Goal: Task Accomplishment & Management: Use online tool/utility

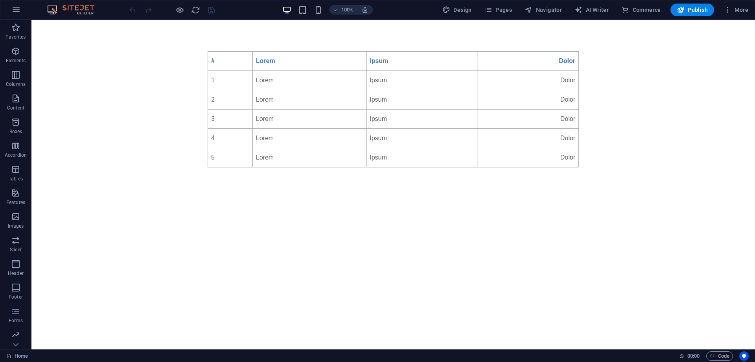
click at [18, 10] on icon "button" at bounding box center [15, 9] width 9 height 9
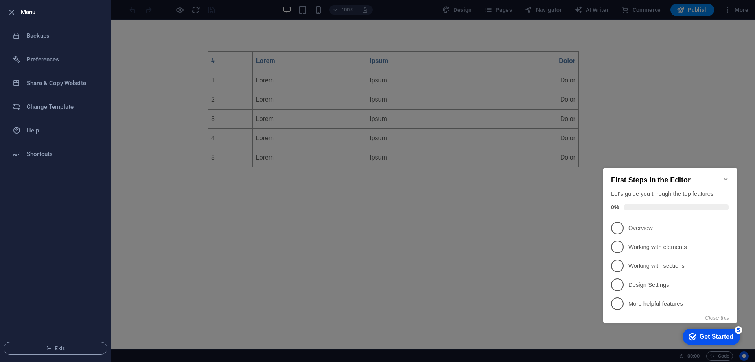
click at [727, 176] on icon "Minimize checklist" at bounding box center [726, 179] width 6 height 6
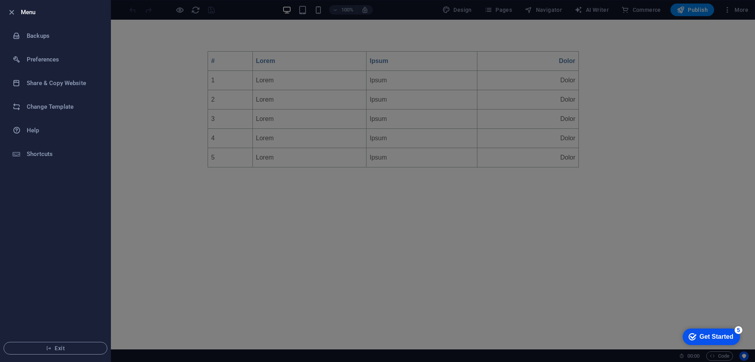
click at [711, 77] on div at bounding box center [377, 181] width 755 height 362
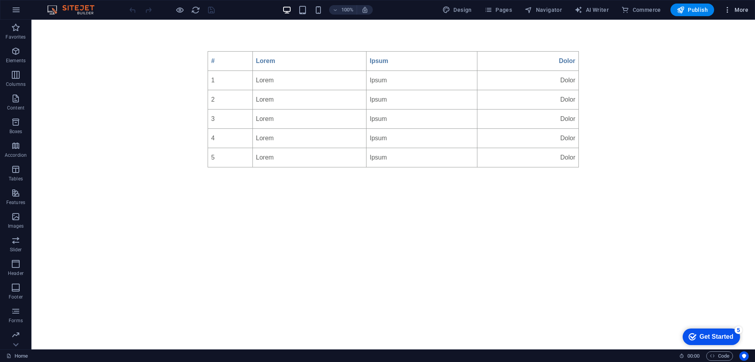
click at [728, 11] on icon "button" at bounding box center [728, 10] width 8 height 8
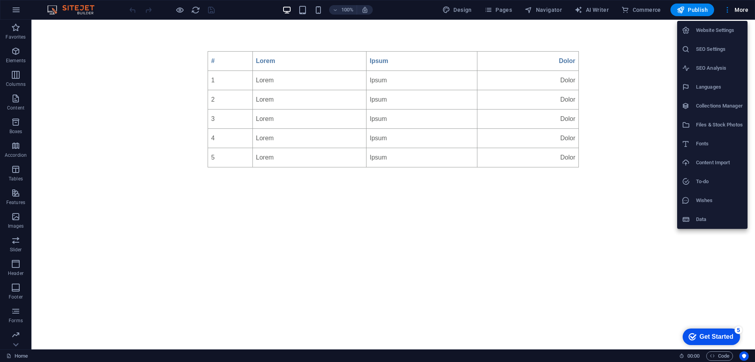
click at [635, 83] on div at bounding box center [377, 181] width 755 height 362
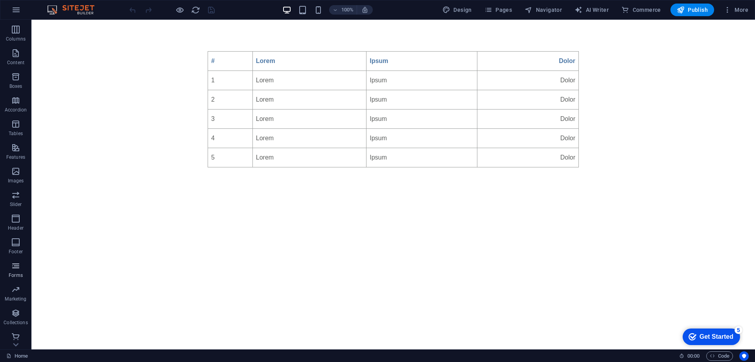
scroll to position [48, 0]
click at [13, 9] on icon "button" at bounding box center [15, 9] width 9 height 9
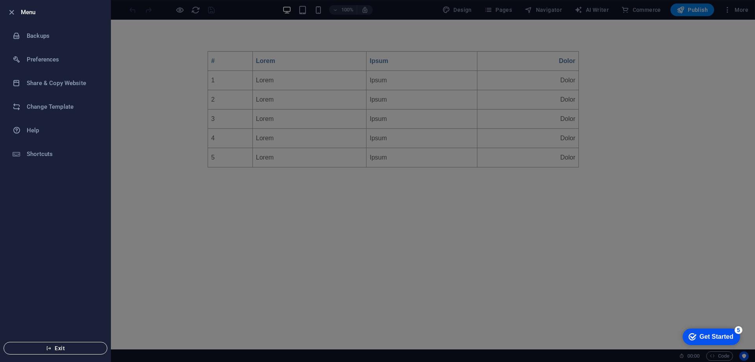
click at [47, 351] on span "Exit" at bounding box center [55, 348] width 90 height 6
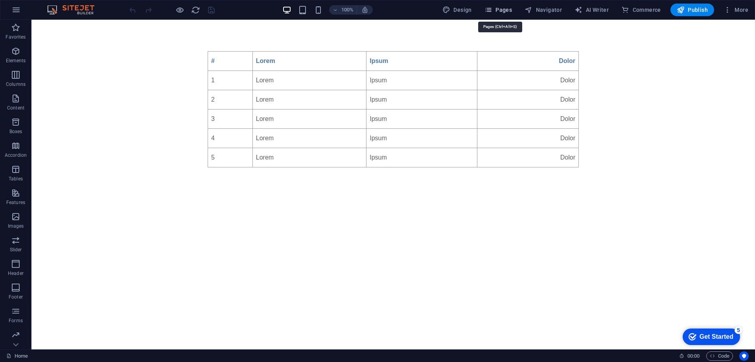
click at [500, 14] on button "Pages" at bounding box center [499, 10] width 34 height 13
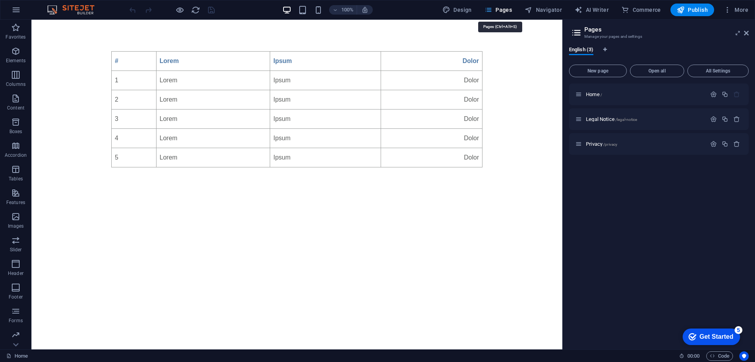
click at [500, 14] on button "Pages" at bounding box center [499, 10] width 34 height 13
click at [736, 7] on span "More" at bounding box center [736, 10] width 25 height 8
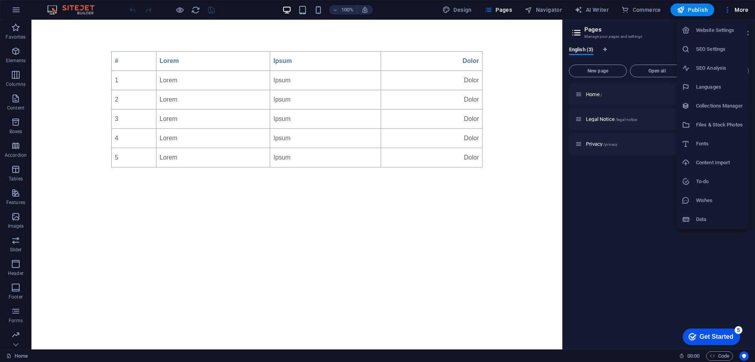
click at [724, 30] on h6 "Website Settings" at bounding box center [719, 30] width 47 height 9
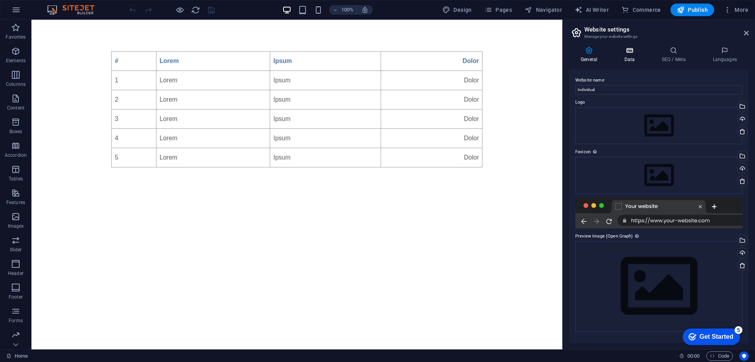
click at [632, 55] on h4 "Data" at bounding box center [631, 54] width 37 height 17
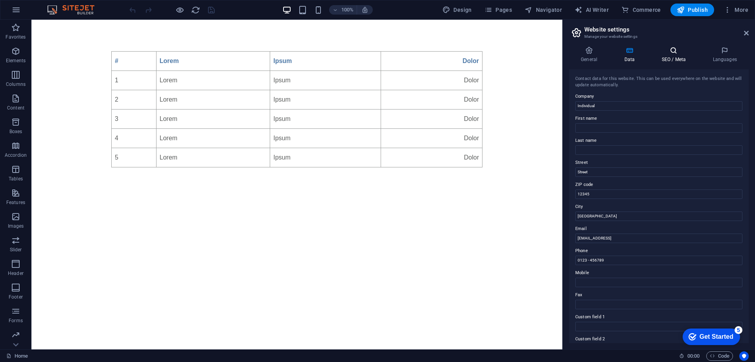
click at [669, 53] on icon at bounding box center [674, 50] width 48 height 8
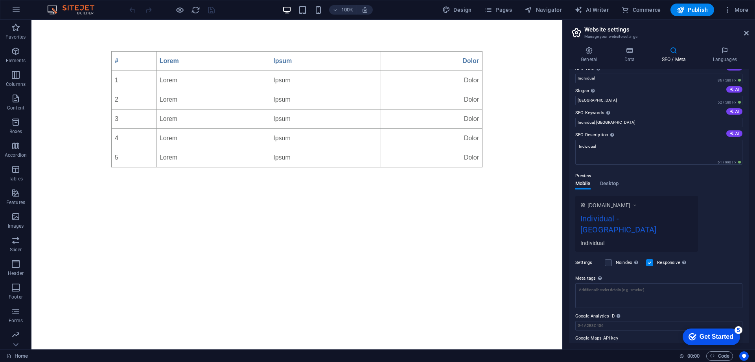
scroll to position [16, 0]
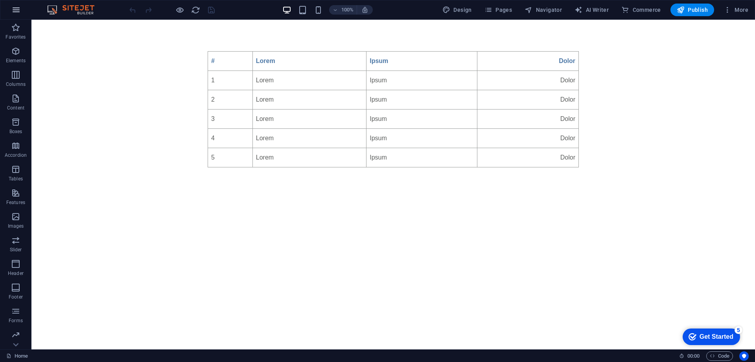
click at [18, 11] on icon "button" at bounding box center [15, 9] width 9 height 9
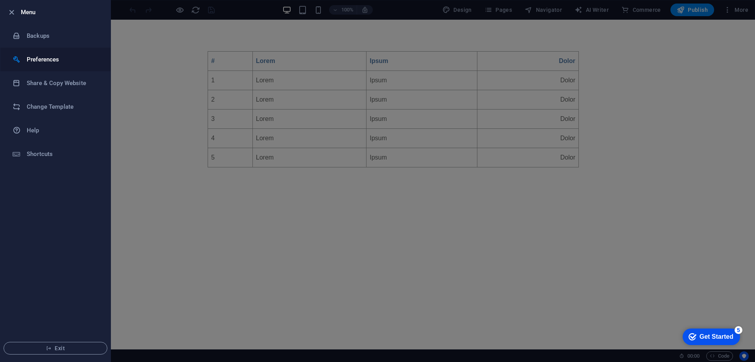
click at [38, 52] on li "Preferences" at bounding box center [55, 60] width 110 height 24
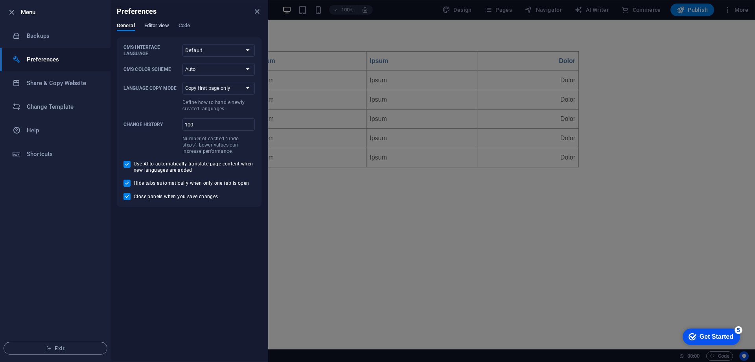
click at [149, 30] on span "Editor view" at bounding box center [156, 26] width 25 height 11
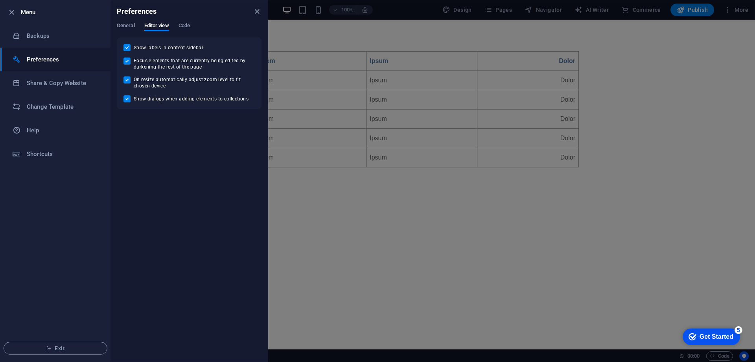
click at [176, 26] on div "General Editor view Code" at bounding box center [189, 29] width 145 height 15
click at [179, 26] on span "Code" at bounding box center [184, 26] width 11 height 11
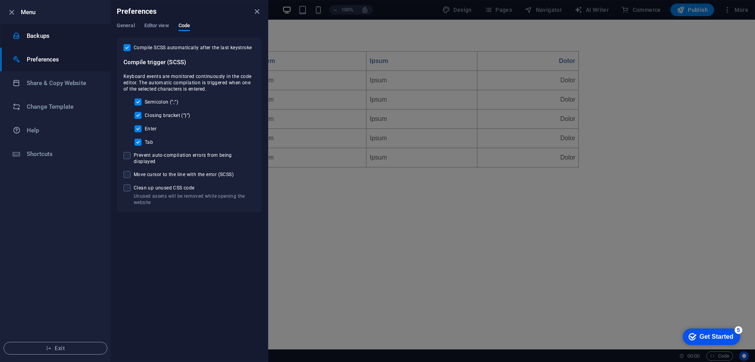
click at [37, 32] on h6 "Backups" at bounding box center [63, 35] width 73 height 9
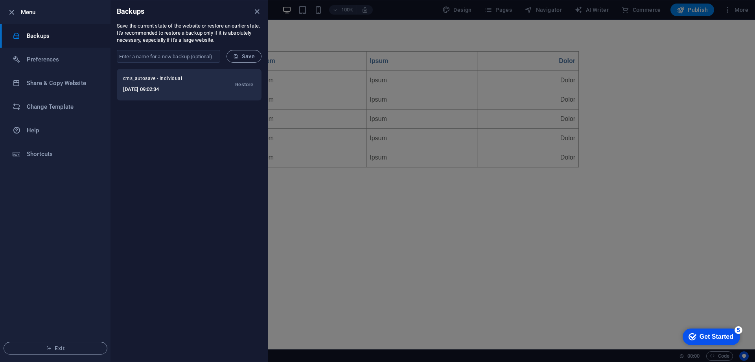
click at [156, 90] on h6 "[DATE] 09:02:34" at bounding box center [161, 89] width 77 height 9
click at [156, 81] on span "cms_autosave - Individual" at bounding box center [161, 79] width 77 height 9
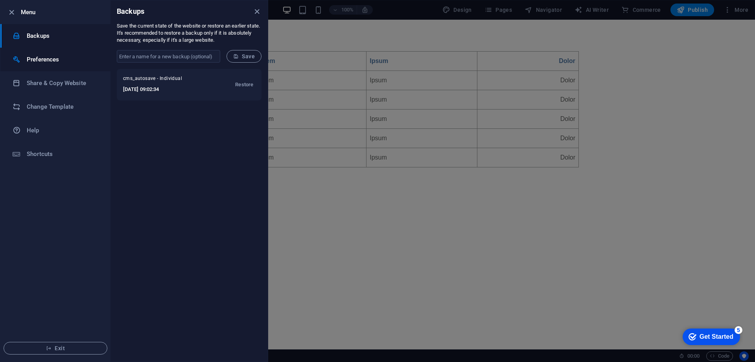
click at [49, 62] on h6 "Preferences" at bounding box center [63, 59] width 73 height 9
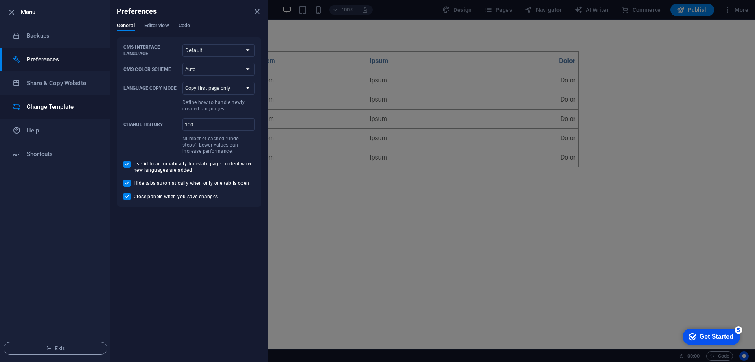
click at [48, 102] on li "Change Template" at bounding box center [55, 107] width 110 height 24
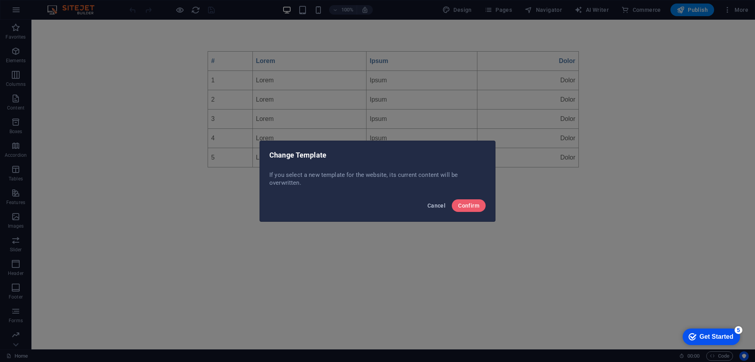
drag, startPoint x: 431, startPoint y: 205, endPoint x: 259, endPoint y: 156, distance: 178.8
click at [431, 205] on span "Cancel" at bounding box center [437, 205] width 18 height 6
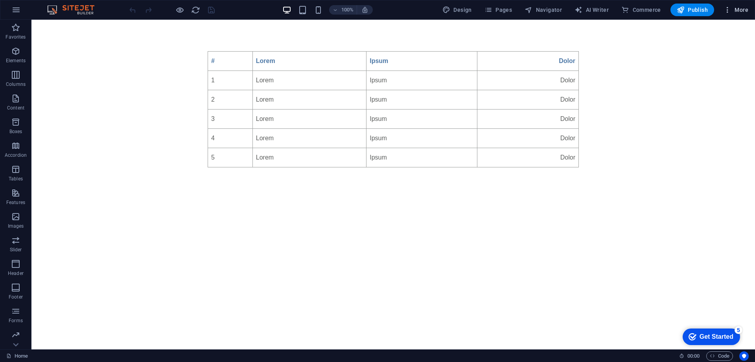
click at [734, 11] on span "More" at bounding box center [736, 10] width 25 height 8
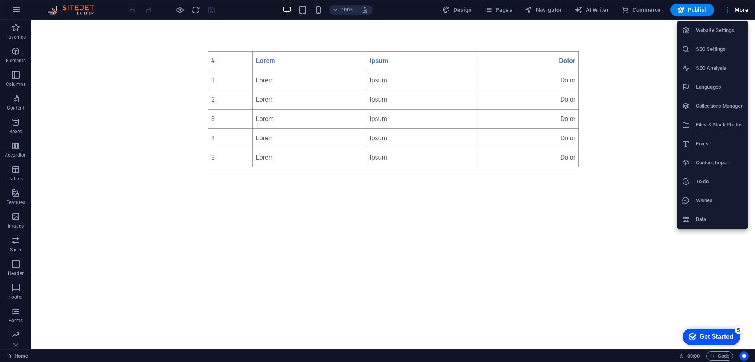
click at [718, 32] on h6 "Website Settings" at bounding box center [719, 30] width 47 height 9
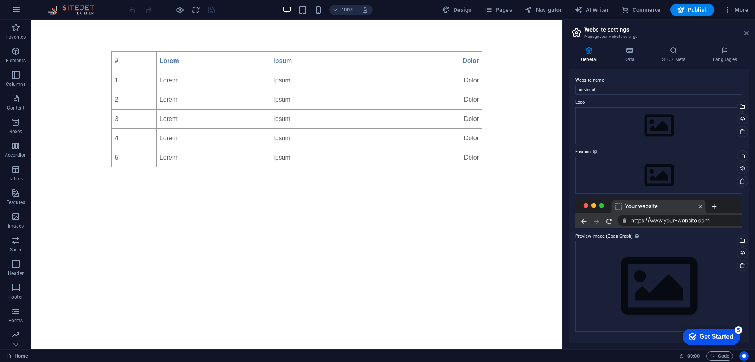
click at [747, 34] on icon at bounding box center [746, 33] width 5 height 6
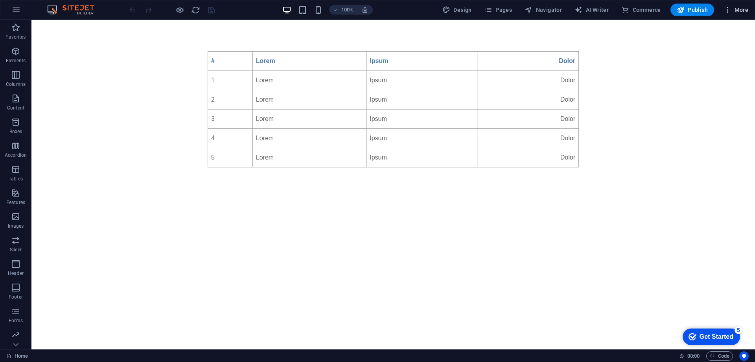
click at [740, 11] on span "More" at bounding box center [736, 10] width 25 height 8
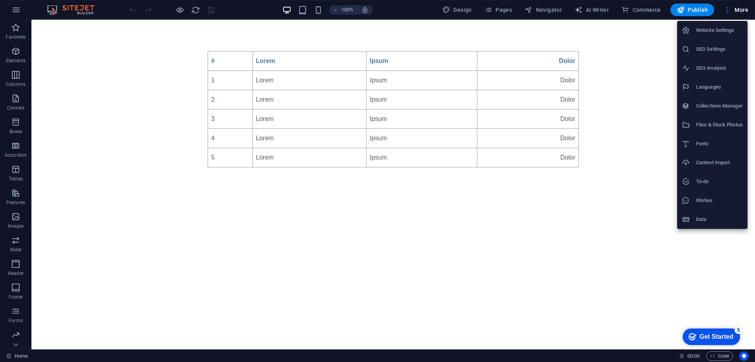
click at [625, 47] on div at bounding box center [377, 181] width 755 height 362
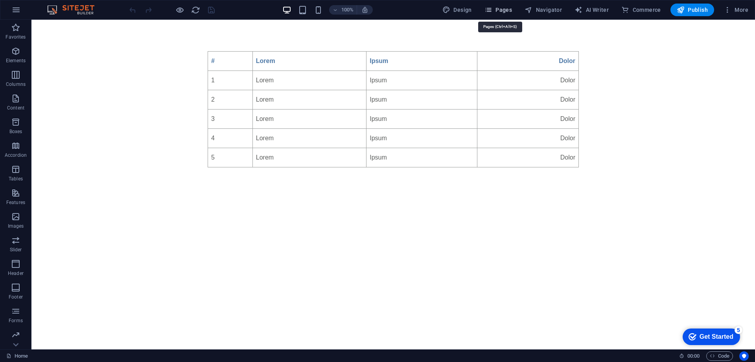
click at [495, 13] on span "Pages" at bounding box center [499, 10] width 28 height 8
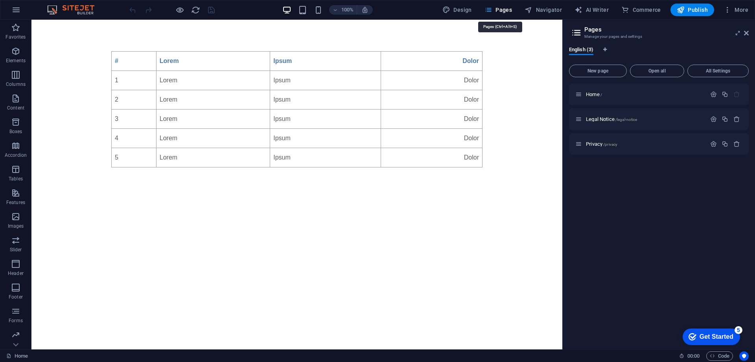
click at [495, 13] on span "Pages" at bounding box center [499, 10] width 28 height 8
click at [747, 31] on icon at bounding box center [746, 33] width 5 height 6
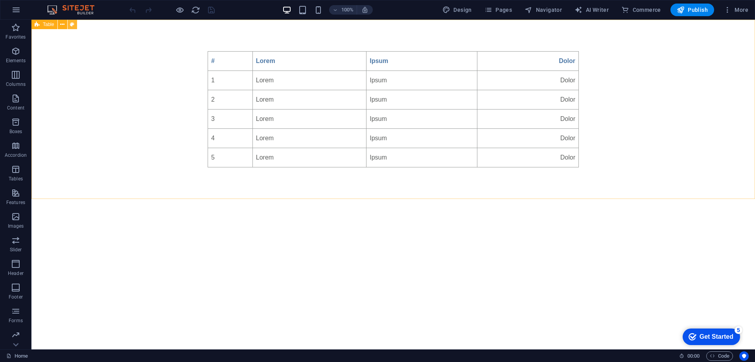
click at [70, 24] on button at bounding box center [72, 24] width 9 height 9
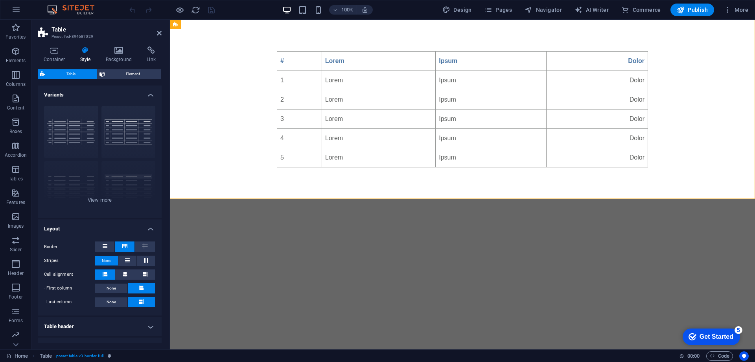
click at [156, 35] on header "Table Preset #ed-894687029" at bounding box center [100, 30] width 124 height 20
click at [155, 28] on h2 "Table" at bounding box center [107, 29] width 110 height 7
click at [157, 33] on icon at bounding box center [159, 33] width 5 height 6
